Goal: Task Accomplishment & Management: Manage account settings

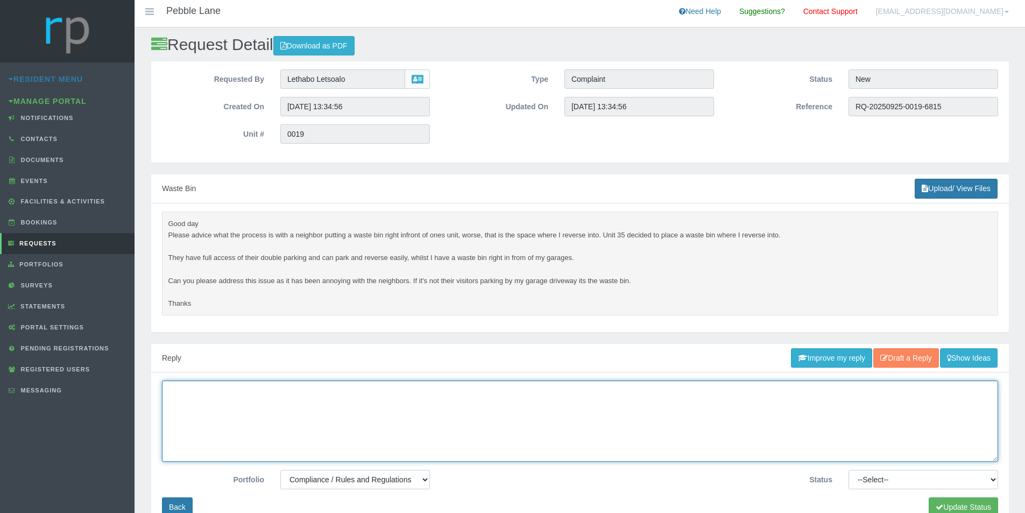
click at [464, 411] on textarea at bounding box center [580, 420] width 836 height 81
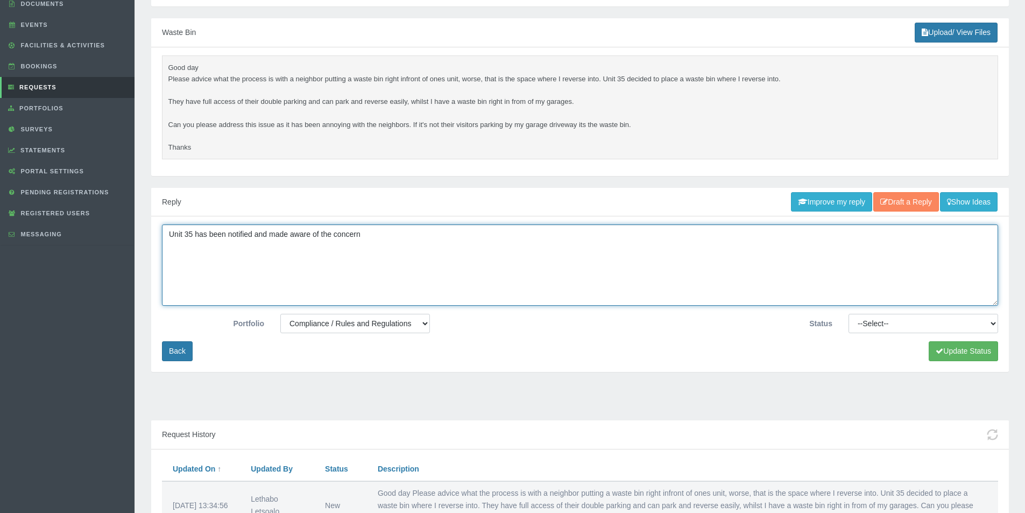
scroll to position [161, 0]
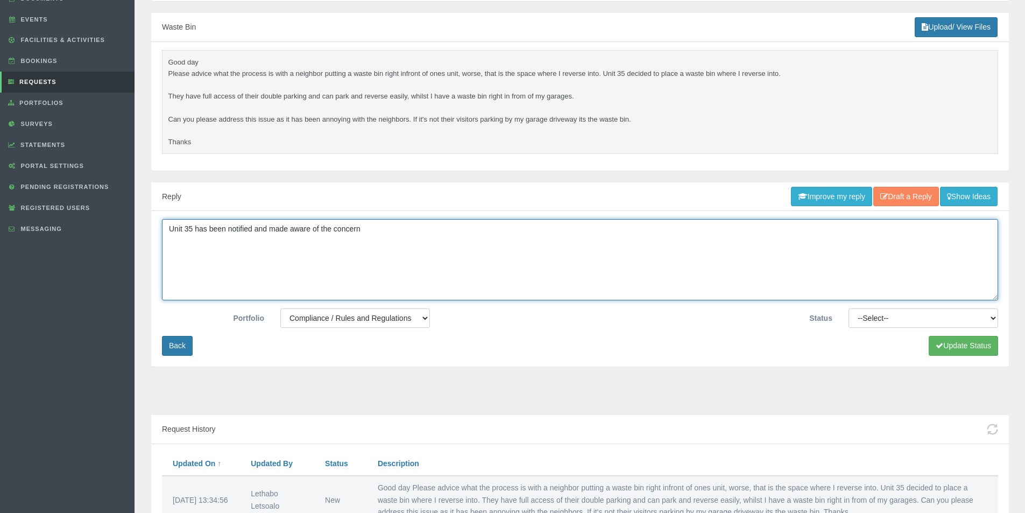
type textarea "Unit 35 has been notified and made aware of the concern"
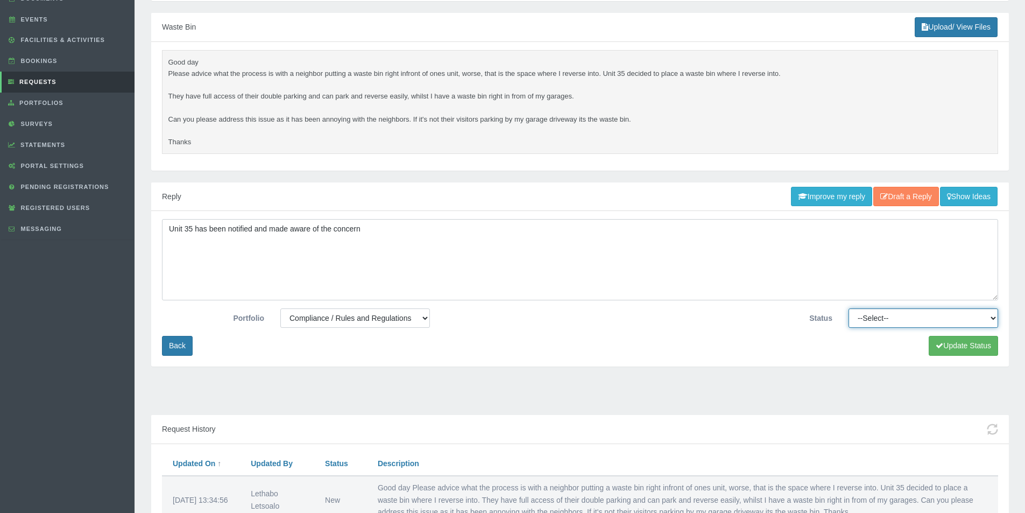
click at [903, 318] on select "--Select-- Approved Cancelled Completed Declined More information required New …" at bounding box center [923, 317] width 150 height 19
select select "COMPLETED"
click at [848, 308] on select "--Select-- Approved Cancelled Completed Declined More information required New …" at bounding box center [923, 317] width 150 height 19
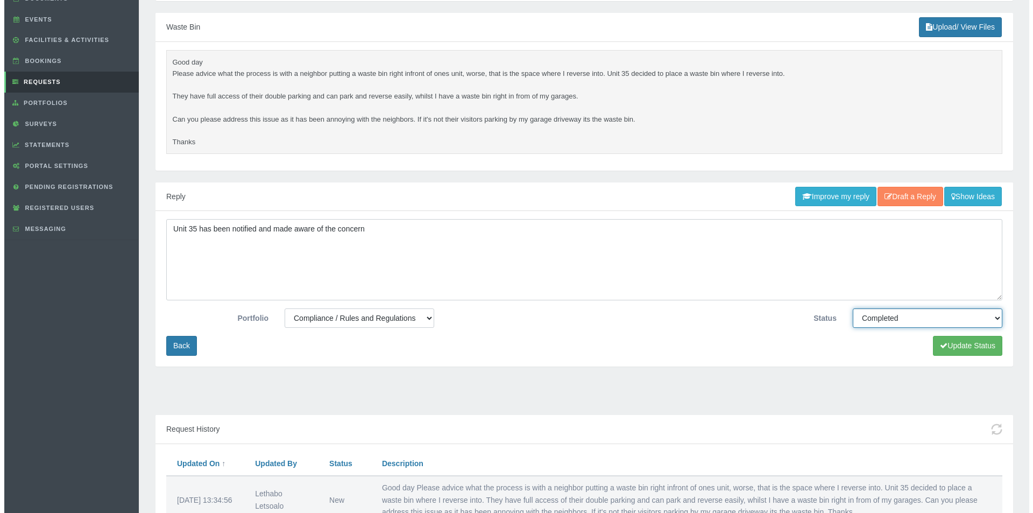
scroll to position [215, 0]
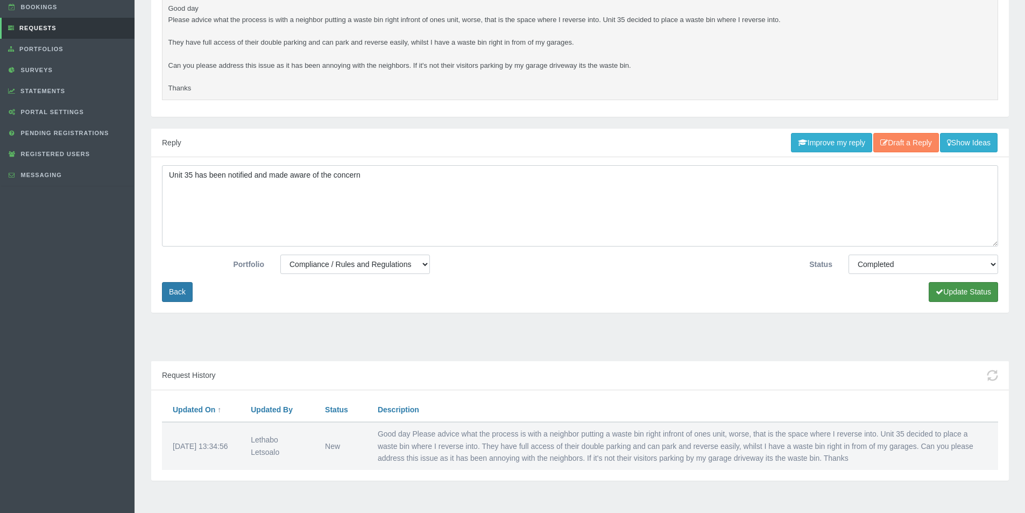
click at [969, 286] on button "Update Status" at bounding box center [962, 292] width 69 height 20
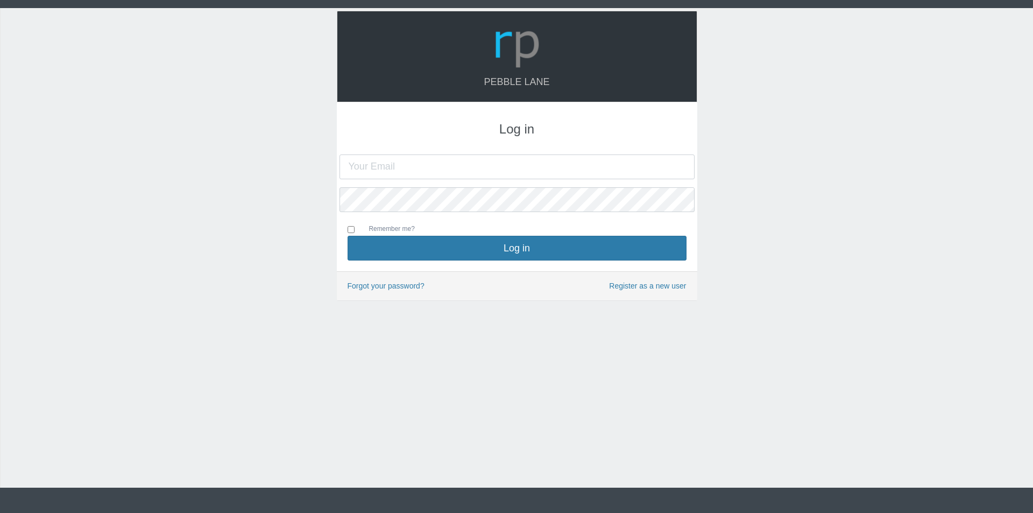
click at [527, 169] on input "text" at bounding box center [516, 166] width 355 height 25
click at [523, 170] on input "text" at bounding box center [516, 166] width 355 height 25
type input "[EMAIL_ADDRESS][DOMAIN_NAME]"
click at [347, 236] on button "Log in" at bounding box center [516, 248] width 339 height 25
click at [436, 169] on input "text" at bounding box center [516, 166] width 355 height 25
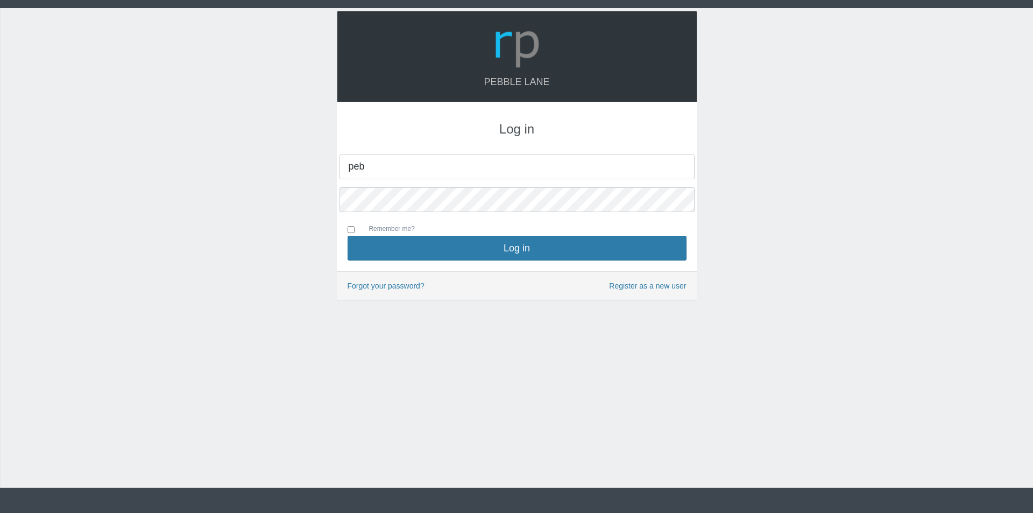
type input "[EMAIL_ADDRESS][DOMAIN_NAME]"
click at [347, 236] on button "Log in" at bounding box center [516, 248] width 339 height 25
click at [460, 167] on input "text" at bounding box center [516, 166] width 355 height 25
type input "[EMAIL_ADDRESS][DOMAIN_NAME]"
click at [347, 236] on button "Log in" at bounding box center [516, 248] width 339 height 25
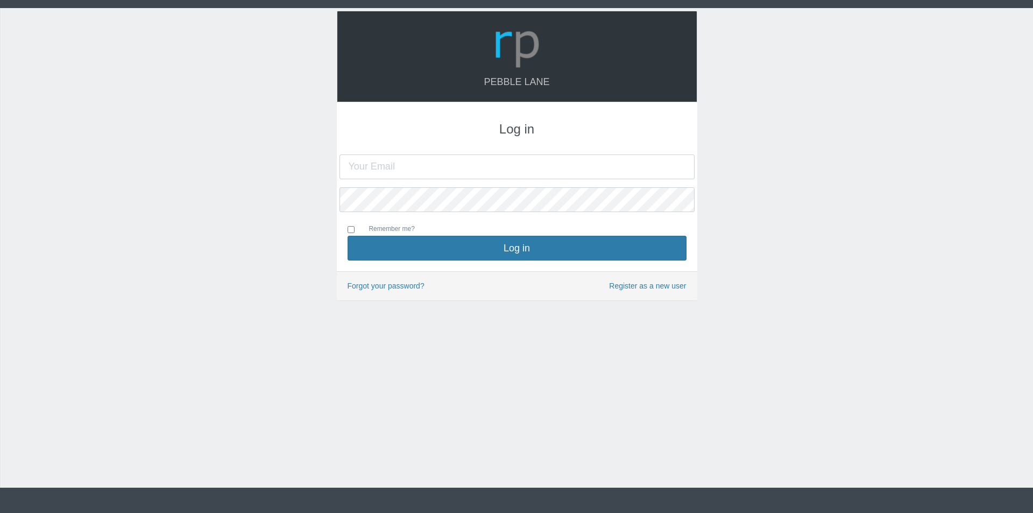
click at [441, 167] on input "text" at bounding box center [516, 166] width 355 height 25
type input "[EMAIL_ADDRESS][DOMAIN_NAME]"
click at [347, 236] on button "Log in" at bounding box center [516, 248] width 339 height 25
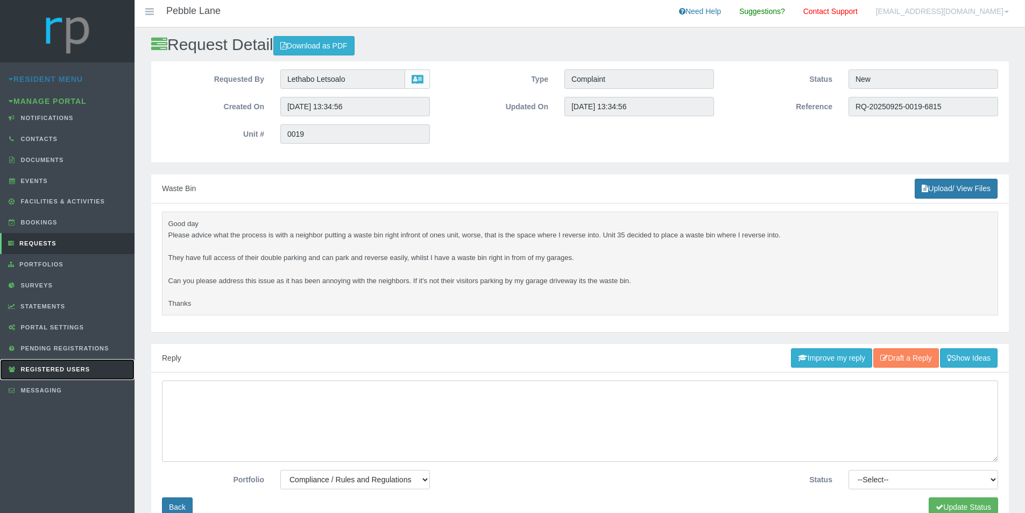
click at [66, 366] on span "Registered Users" at bounding box center [54, 369] width 72 height 6
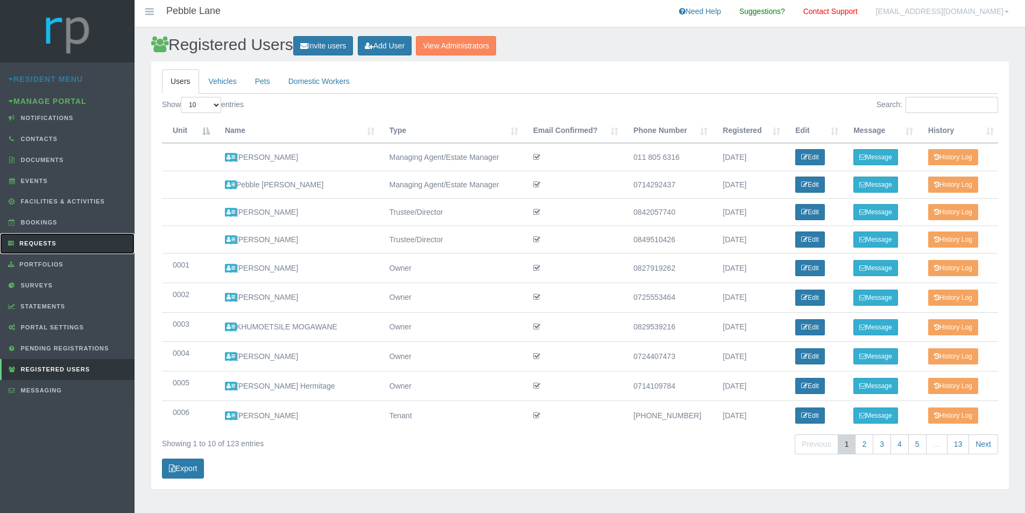
click at [48, 244] on span "Requests" at bounding box center [37, 243] width 40 height 6
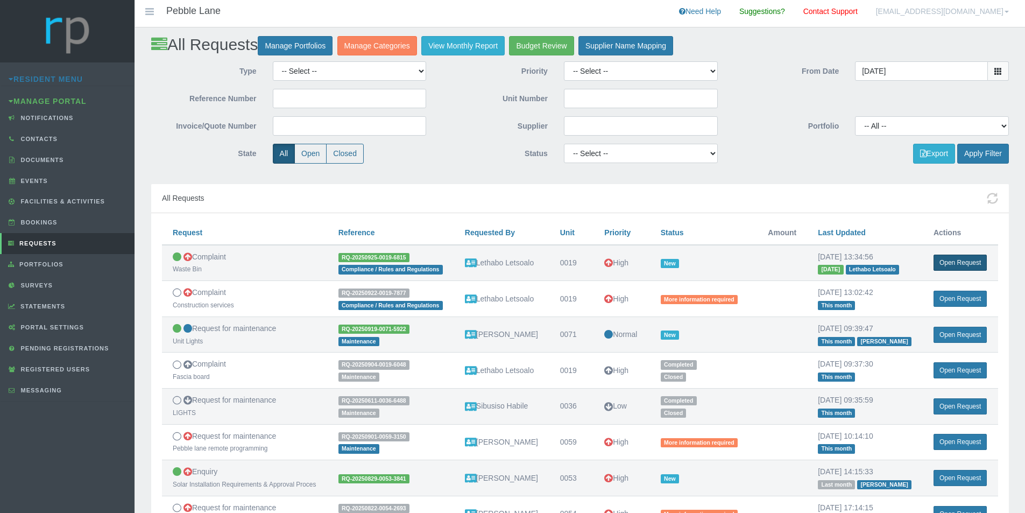
click at [967, 259] on link "Open Request" at bounding box center [959, 262] width 53 height 16
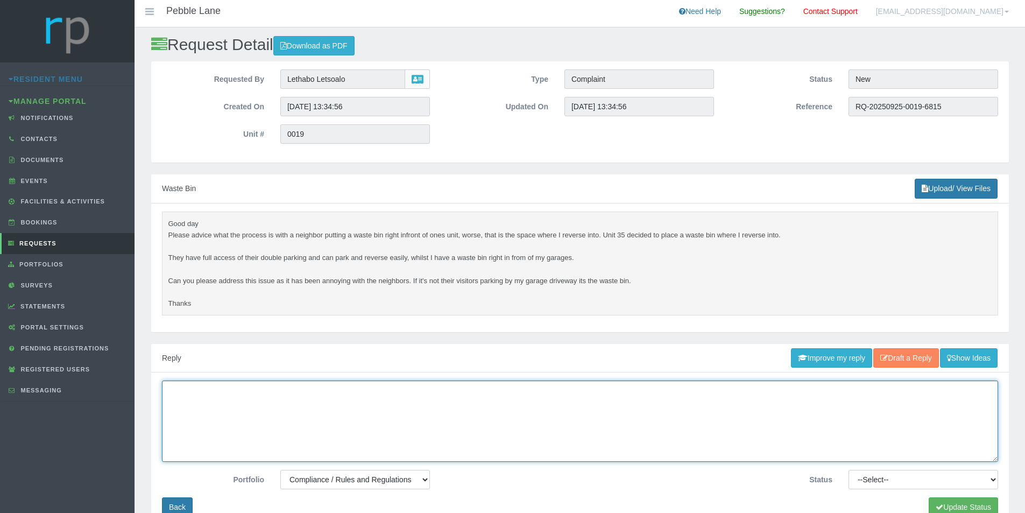
click at [415, 417] on textarea at bounding box center [580, 420] width 836 height 81
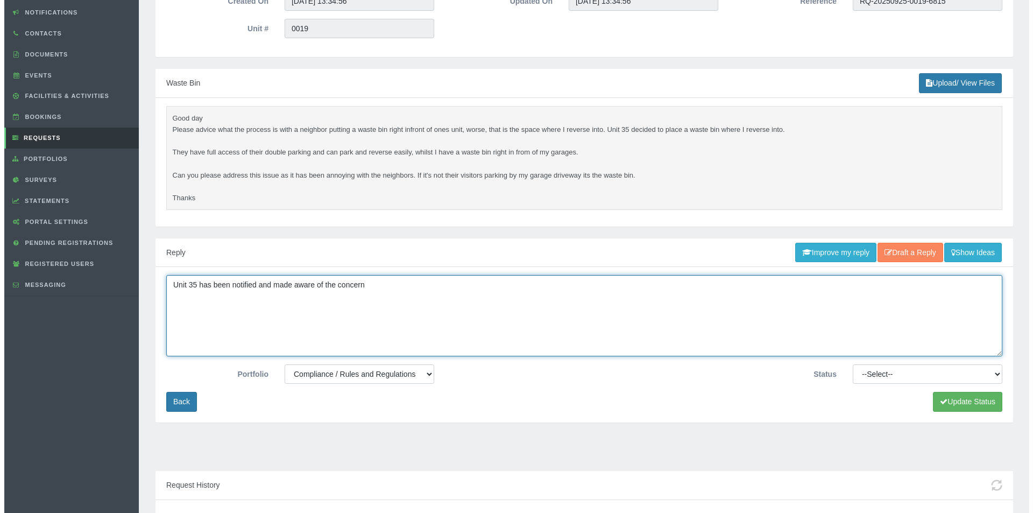
scroll to position [108, 0]
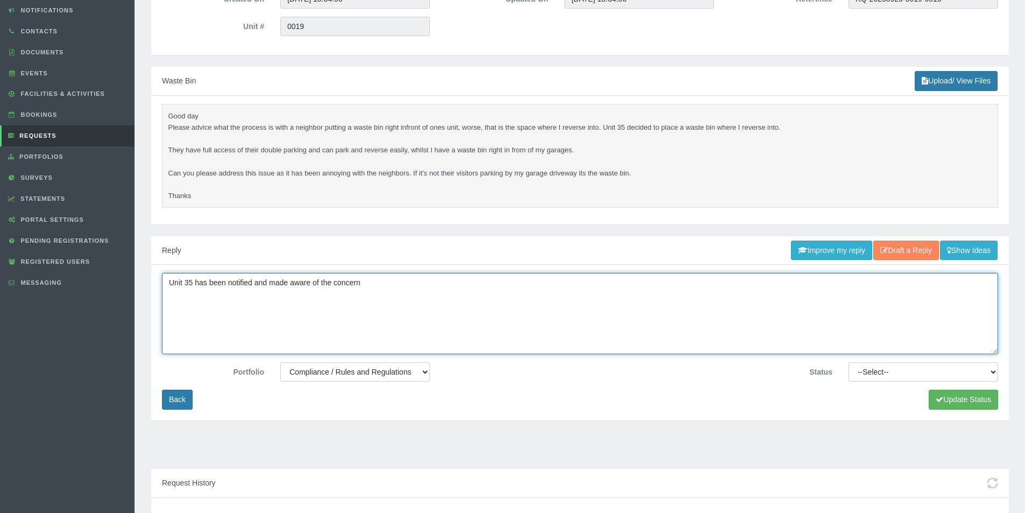
type textarea "Unit 35 has been notified and made aware of the concern"
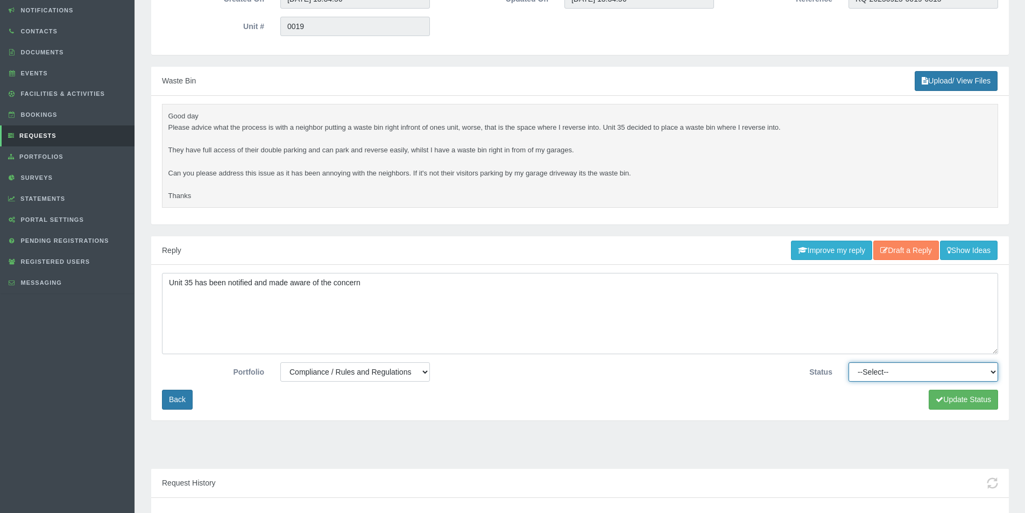
click at [976, 373] on select "--Select-- Approved Cancelled Completed Declined More information required New …" at bounding box center [923, 371] width 150 height 19
select select "COMPLETED"
click at [848, 362] on select "--Select-- Approved Cancelled Completed Declined More information required New …" at bounding box center [923, 371] width 150 height 19
click at [980, 398] on button "Update Status" at bounding box center [962, 399] width 69 height 20
